Goal: Information Seeking & Learning: Learn about a topic

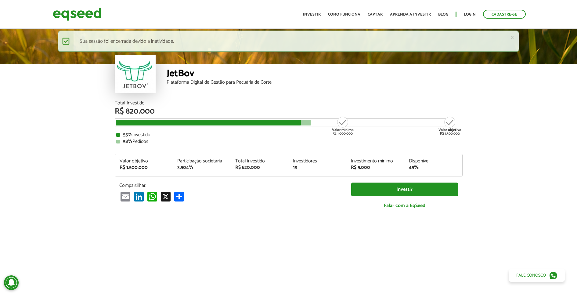
scroll to position [747, 0]
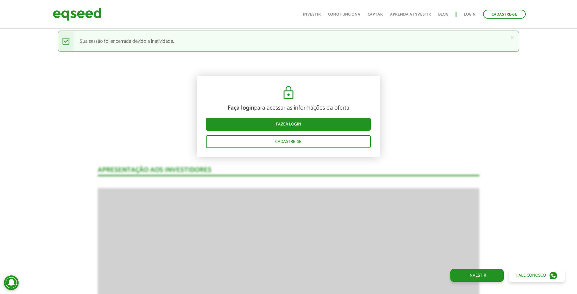
click at [471, 11] on ul "Início Investir Como funciona Captar Aprenda a investir Blog Login Cadastre-se" at bounding box center [414, 14] width 229 height 9
click at [470, 13] on link "Login" at bounding box center [470, 15] width 12 height 4
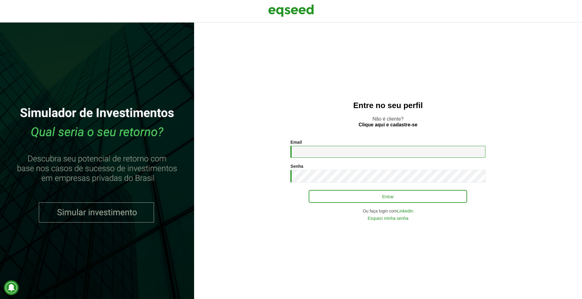
type input "**********"
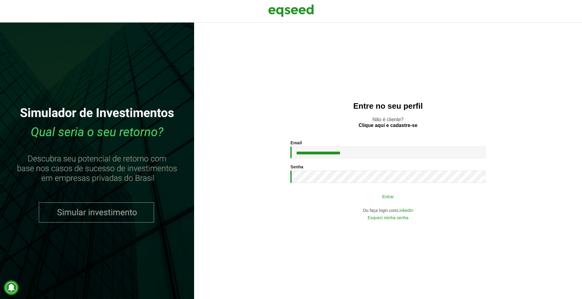
click at [367, 195] on button "Entrar" at bounding box center [388, 197] width 159 height 12
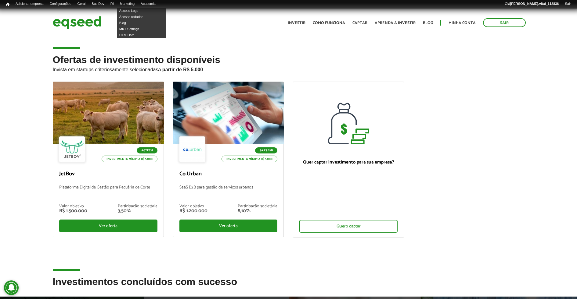
click at [128, 38] on article "Ofertas de investimento disponíveis Invista em startups criteriosamente selecio…" at bounding box center [288, 156] width 577 height 241
click at [131, 34] on header "Sair Toggle navigation Toggle navigation Início Investir Como funciona Captar A…" at bounding box center [288, 23] width 577 height 29
click at [133, 32] on link "UTM Data" at bounding box center [141, 35] width 49 height 6
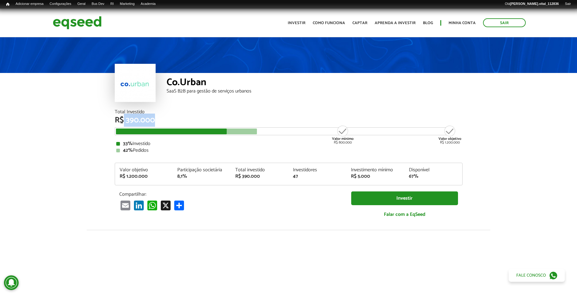
drag, startPoint x: 124, startPoint y: 121, endPoint x: 168, endPoint y: 118, distance: 43.7
click at [168, 118] on div "R$ 390.000" at bounding box center [289, 120] width 348 height 8
drag, startPoint x: 168, startPoint y: 118, endPoint x: 177, endPoint y: 118, distance: 9.2
click at [177, 118] on div "R$ 390.000" at bounding box center [289, 120] width 348 height 8
click at [149, 119] on div "R$ 390.000" at bounding box center [289, 120] width 348 height 8
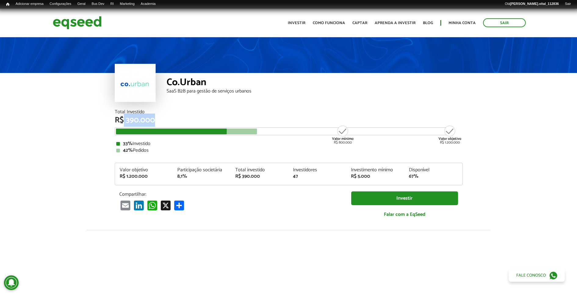
click at [152, 119] on div "R$ 390.000" at bounding box center [289, 120] width 348 height 8
drag, startPoint x: 254, startPoint y: 91, endPoint x: 167, endPoint y: 83, distance: 88.2
click at [167, 83] on div "Co.Urban SaaS B2B para gestão de serviços urbanos" at bounding box center [315, 91] width 296 height 37
drag, startPoint x: 167, startPoint y: 83, endPoint x: 149, endPoint y: 109, distance: 32.1
click at [149, 109] on div "Co.Urban SaaS B2B para gestão de serviços urbanos" at bounding box center [289, 91] width 348 height 37
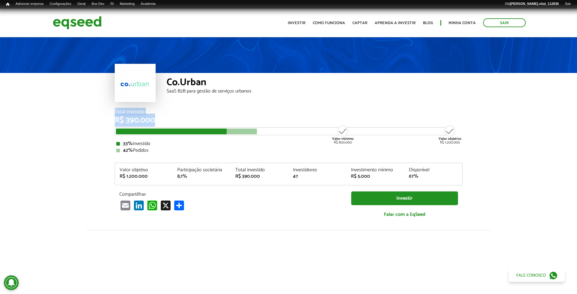
drag, startPoint x: 116, startPoint y: 111, endPoint x: 155, endPoint y: 117, distance: 39.5
click at [155, 117] on div "Total Investido R$ 390.000" at bounding box center [289, 116] width 348 height 15
drag, startPoint x: 303, startPoint y: 175, endPoint x: 281, endPoint y: 168, distance: 24.0
click at [281, 168] on div "Valor objetivo R$ 1.200.000 Participação societária 8,1% Total investido R$ 390…" at bounding box center [288, 175] width 347 height 17
drag, startPoint x: 281, startPoint y: 168, endPoint x: 261, endPoint y: 173, distance: 19.9
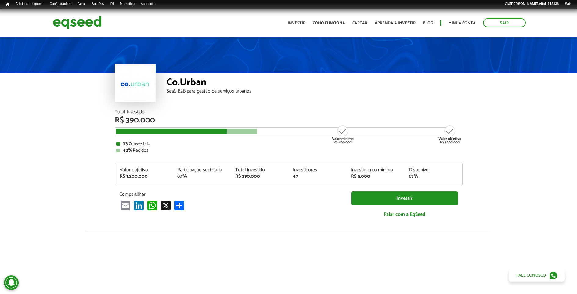
click at [261, 172] on div "Total investido" at bounding box center [259, 169] width 49 height 5
